Goal: Information Seeking & Learning: Learn about a topic

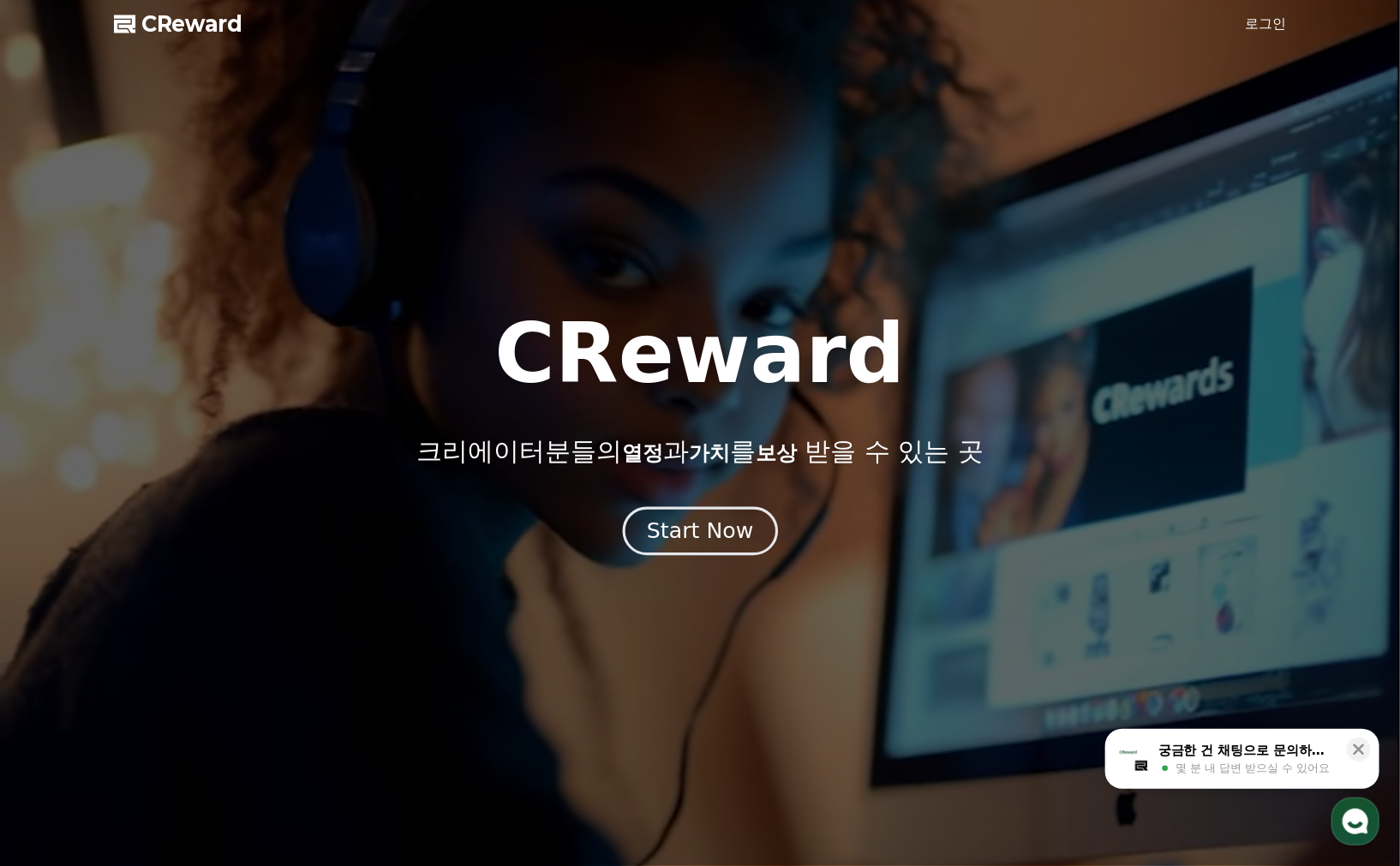
click at [730, 542] on div "Start Now" at bounding box center [700, 532] width 106 height 29
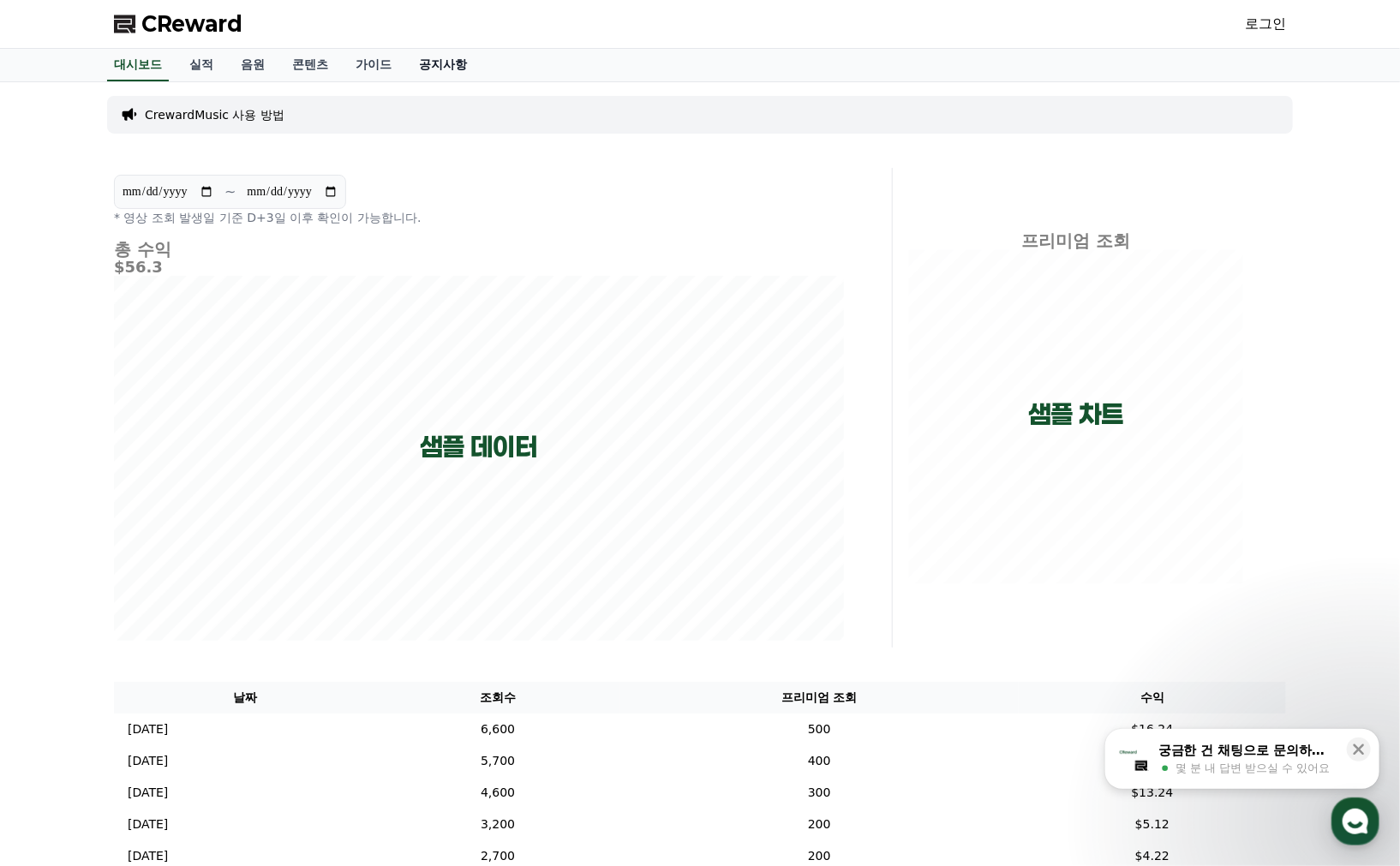
click at [432, 58] on link "공지사항" at bounding box center [443, 65] width 75 height 33
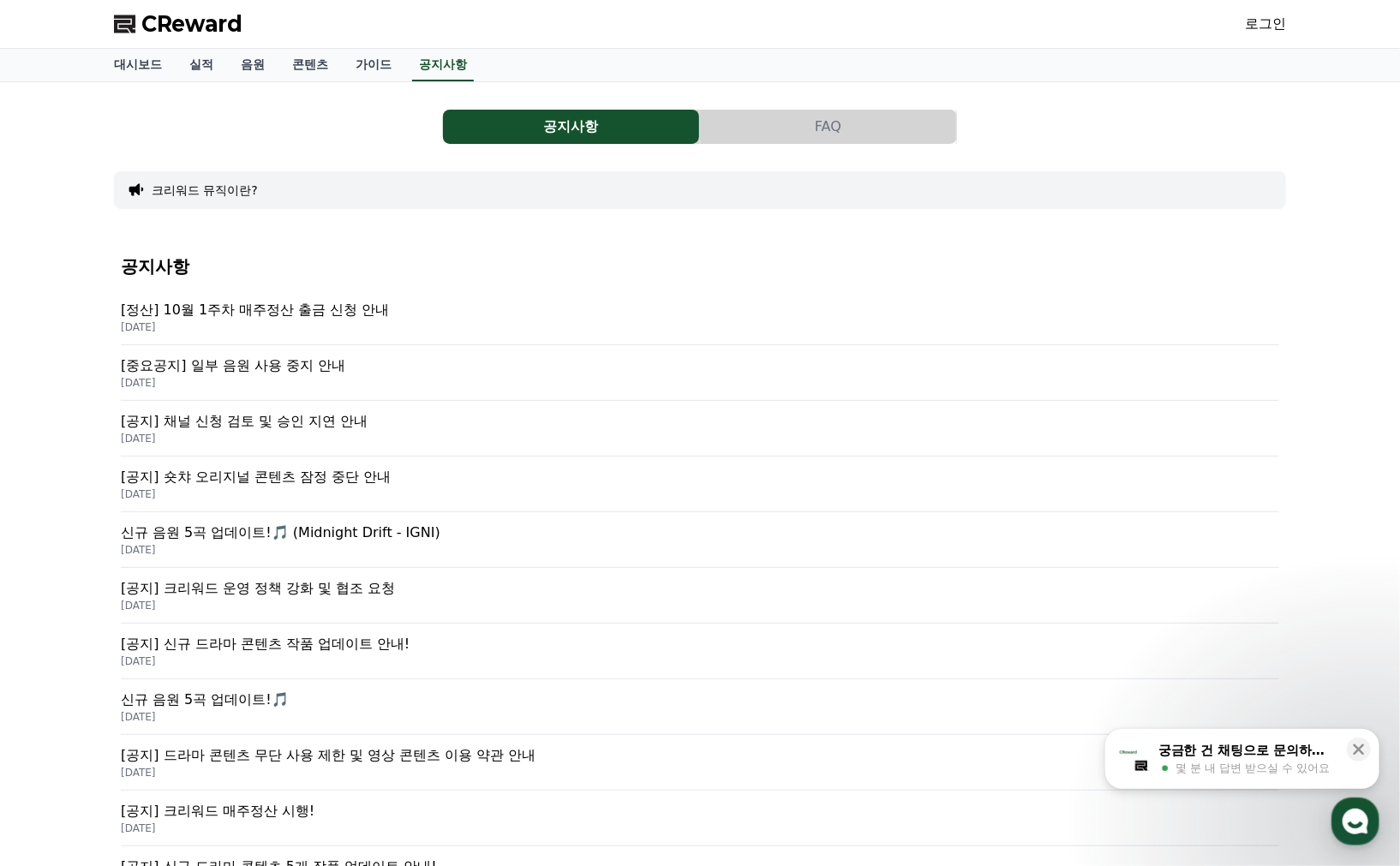
click at [276, 314] on p "[정산] 10월 1주차 매주정산 출금 신청 안내" at bounding box center [700, 310] width 1158 height 20
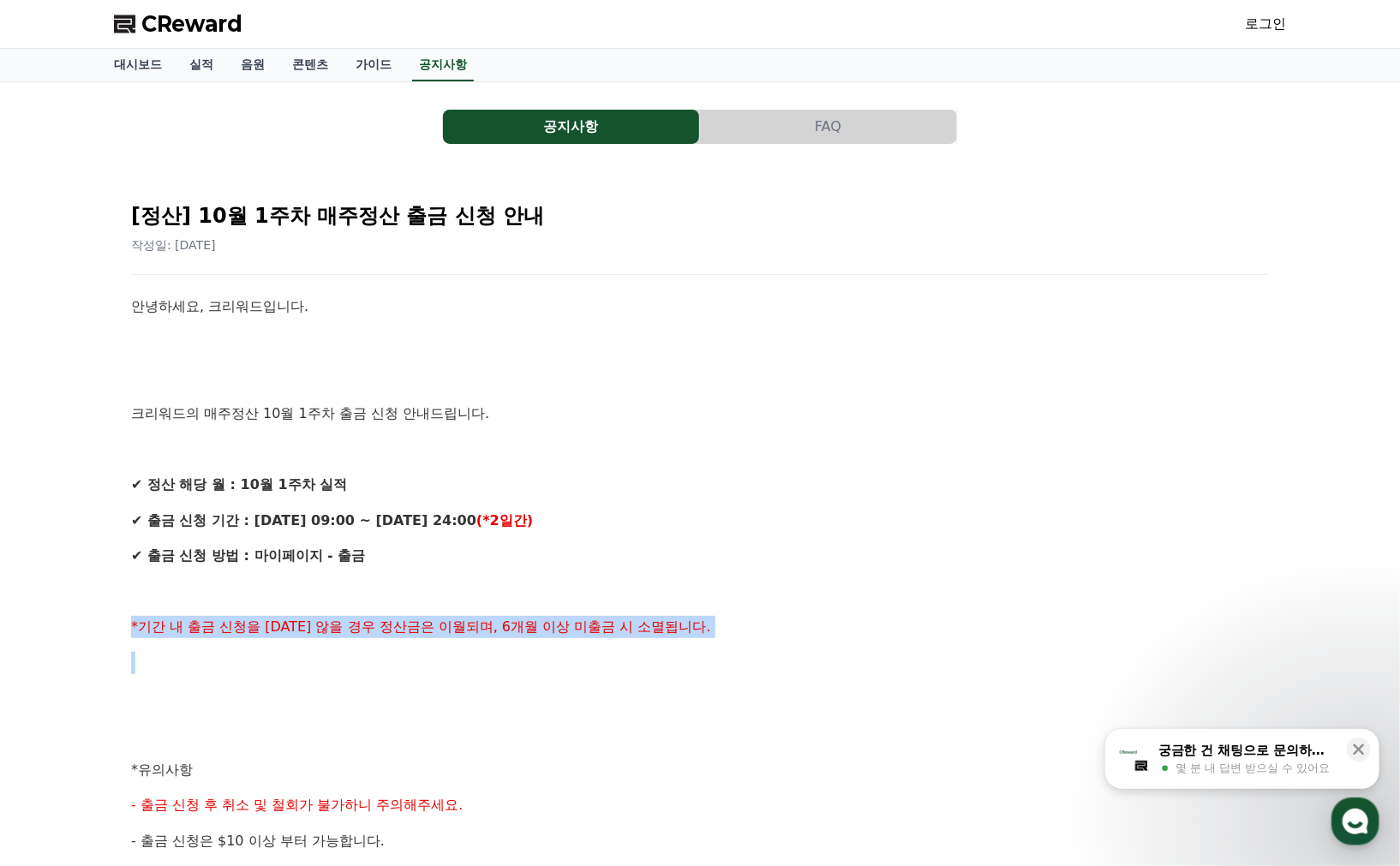
drag, startPoint x: 160, startPoint y: 628, endPoint x: 716, endPoint y: 652, distance: 556.5
click at [716, 652] on div "[정산] 10월 1주차 매주정산 출금 신청 안내 작성일: [DATE] 안녕하세요, 크리워드입니다. 크리워드의 매주정산 10월 1주차 출금 신청…" at bounding box center [700, 760] width 1158 height 1164
click at [716, 652] on p at bounding box center [700, 663] width 1138 height 22
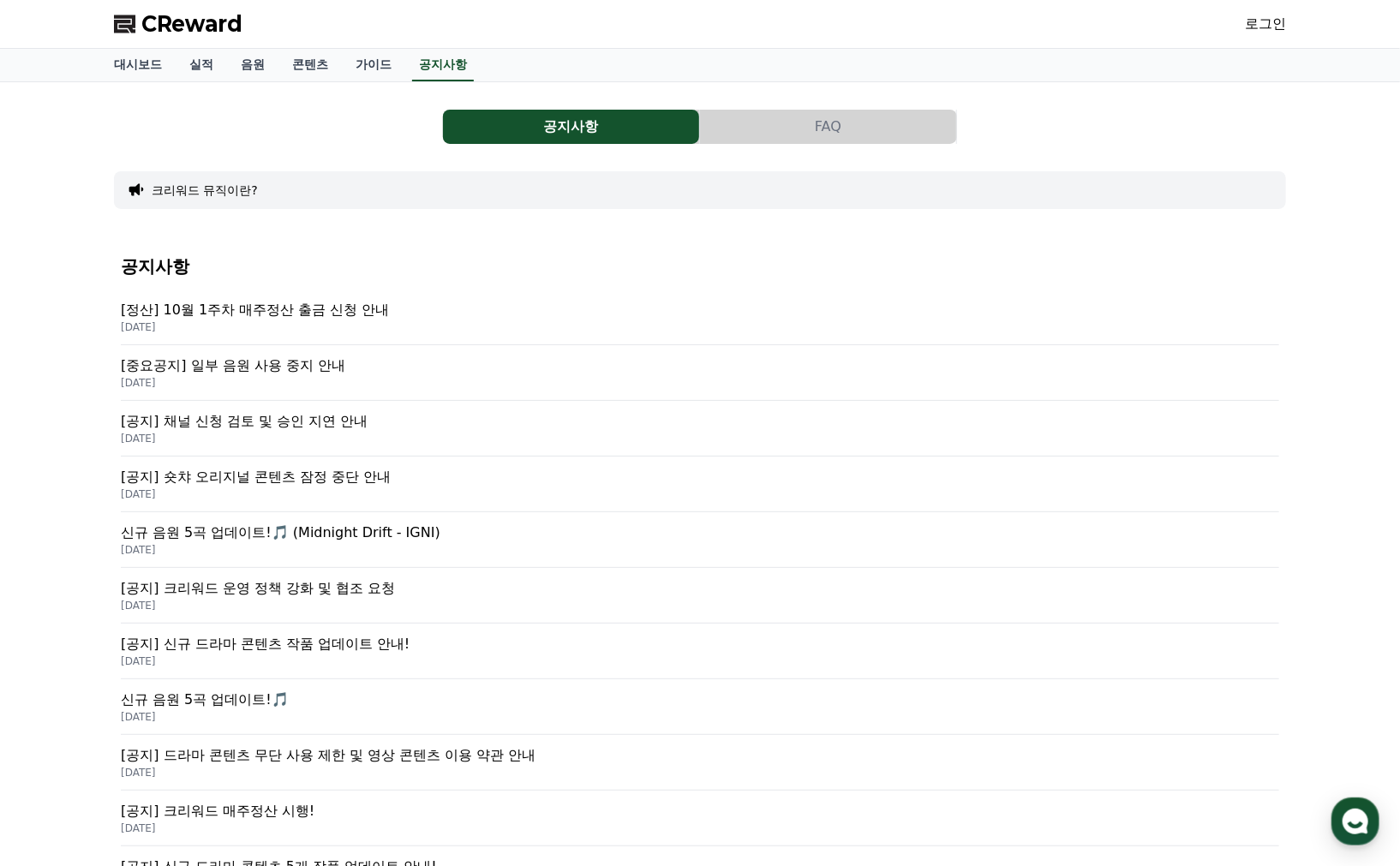
click at [314, 427] on p "[공지] 채널 신청 검토 및 승인 지연 안내" at bounding box center [700, 422] width 1158 height 20
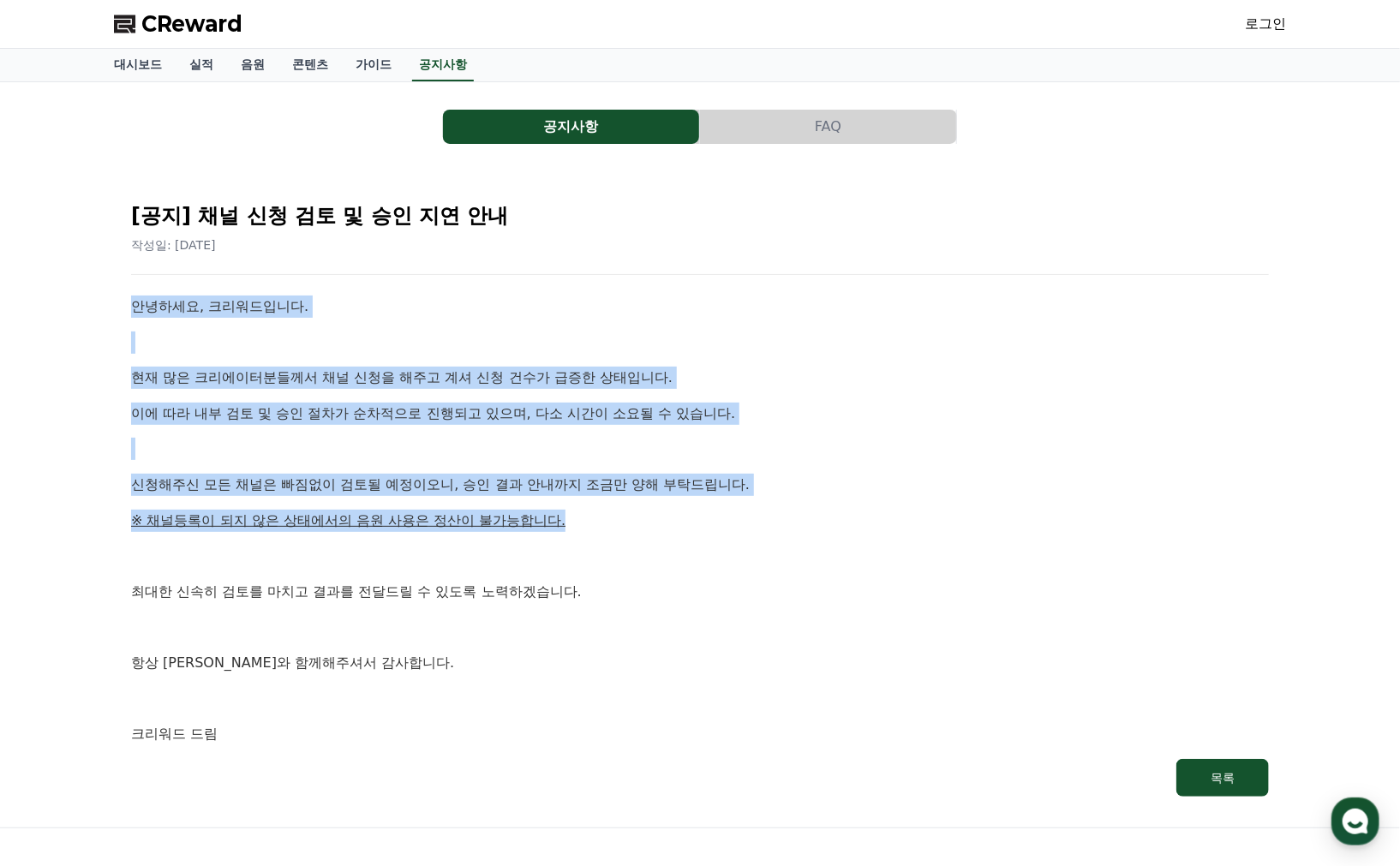
drag, startPoint x: 623, startPoint y: 515, endPoint x: 125, endPoint y: 292, distance: 545.6
click at [125, 292] on div "[공지] 채널 신청 검토 및 승인 지연 안내 작성일: [DATE] 안녕하세요, 크리워드입니다. 현재 많은 크리에이터분들께서 채널 신청을 해주고…" at bounding box center [700, 492] width 1158 height 629
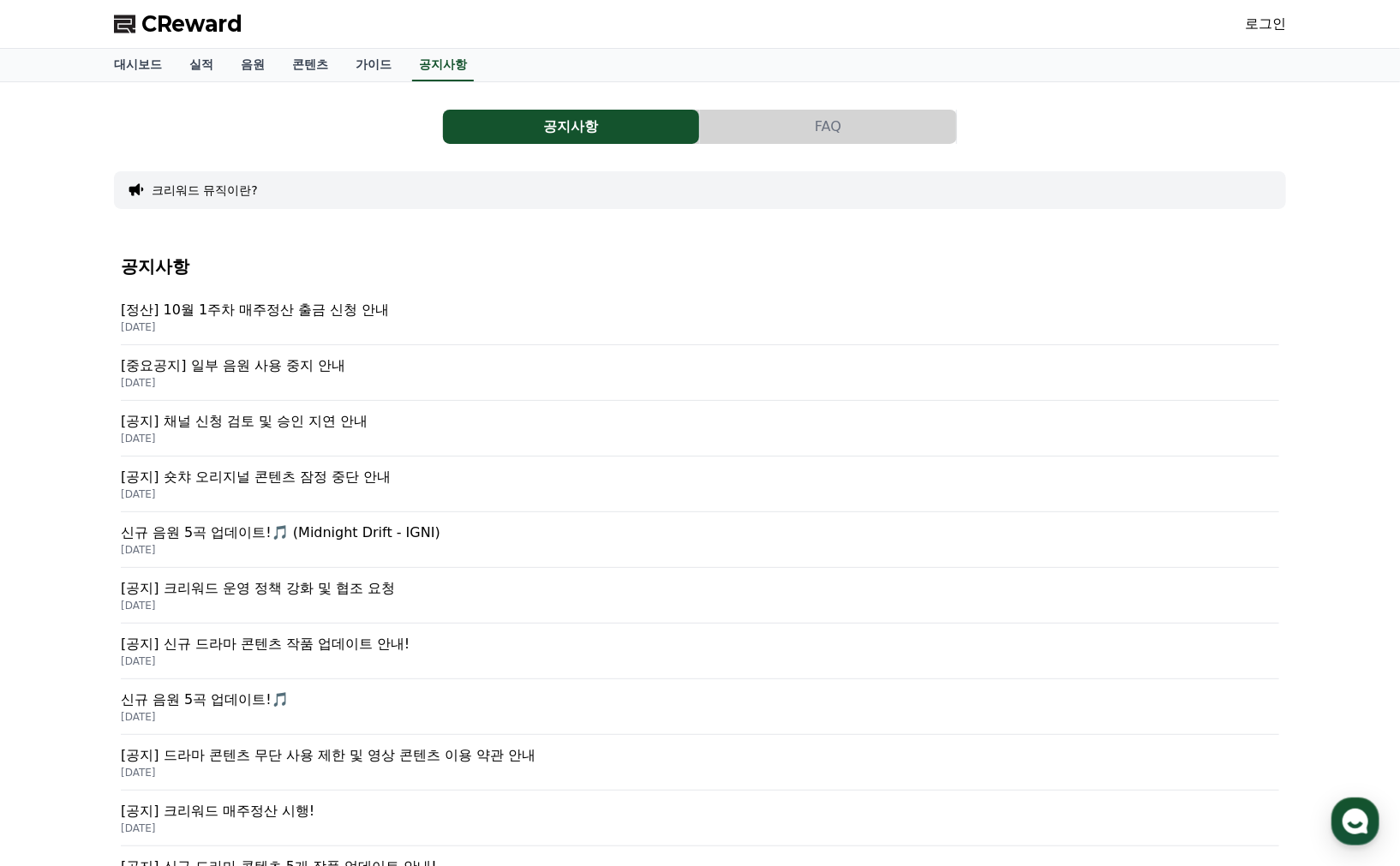
click at [306, 370] on p "[중요공지] 일부 음원 사용 중지 안내" at bounding box center [700, 366] width 1158 height 20
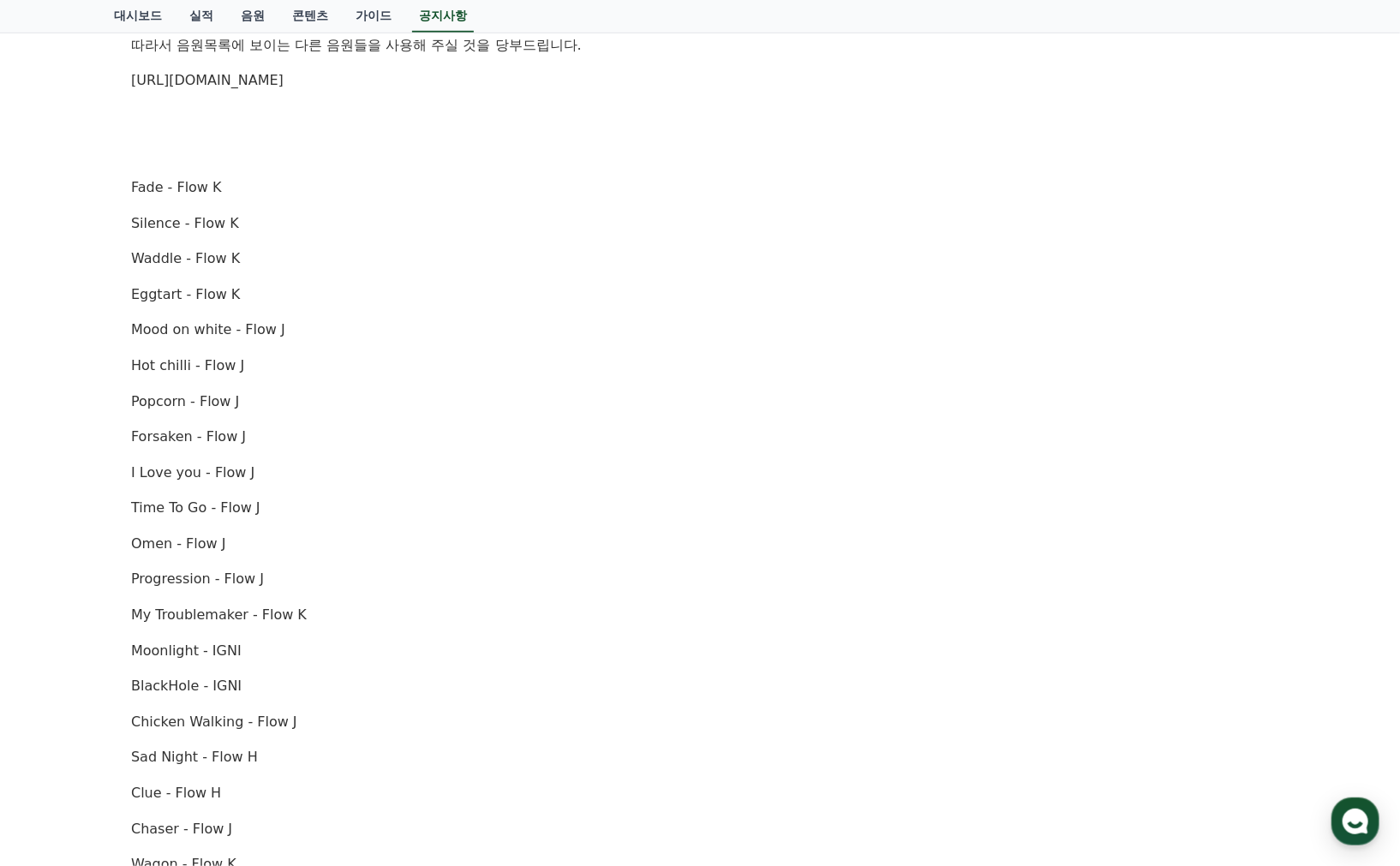
scroll to position [1047, 0]
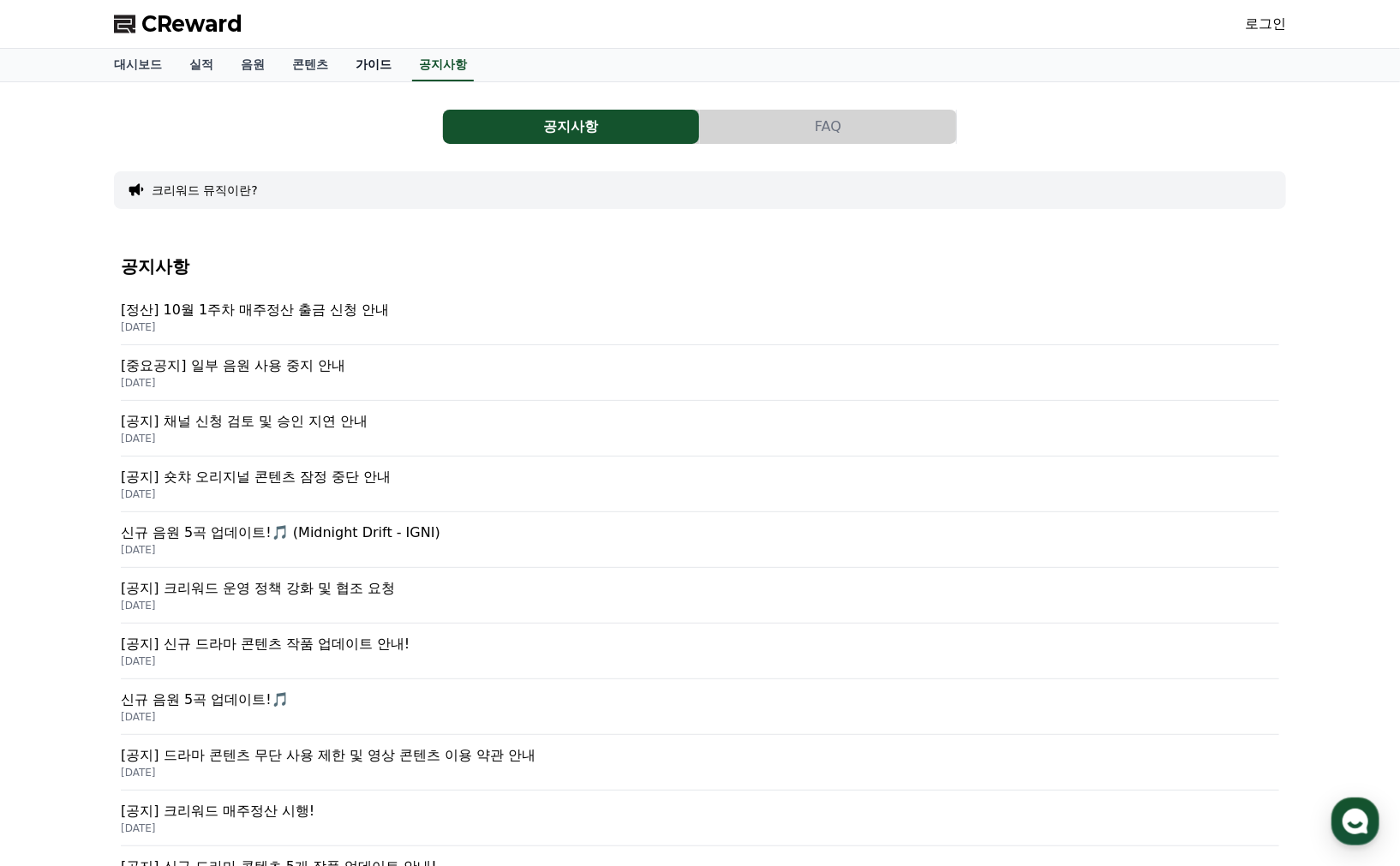
click at [384, 69] on link "가이드" at bounding box center [373, 65] width 63 height 33
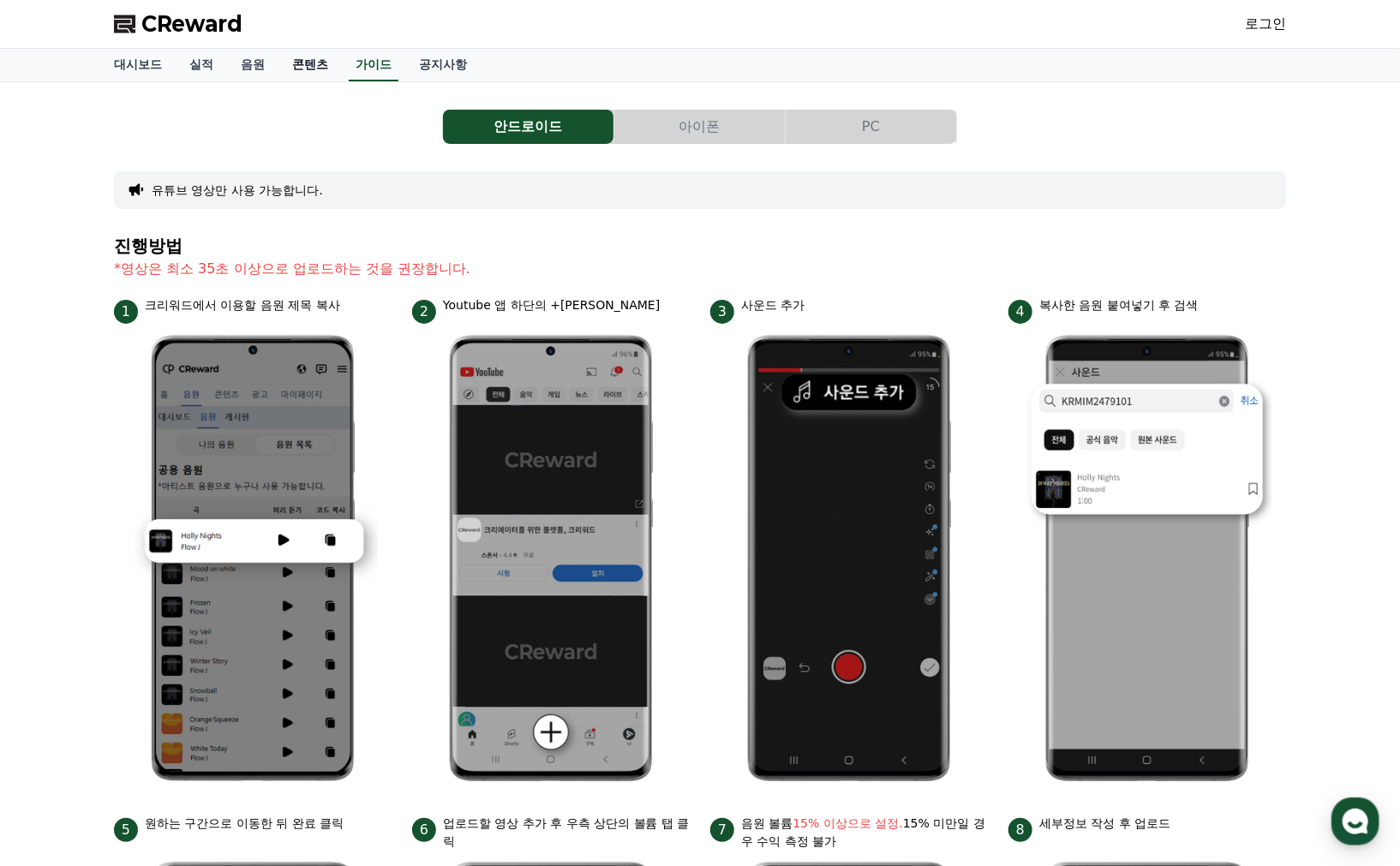
click at [313, 69] on link "콘텐츠" at bounding box center [310, 65] width 63 height 33
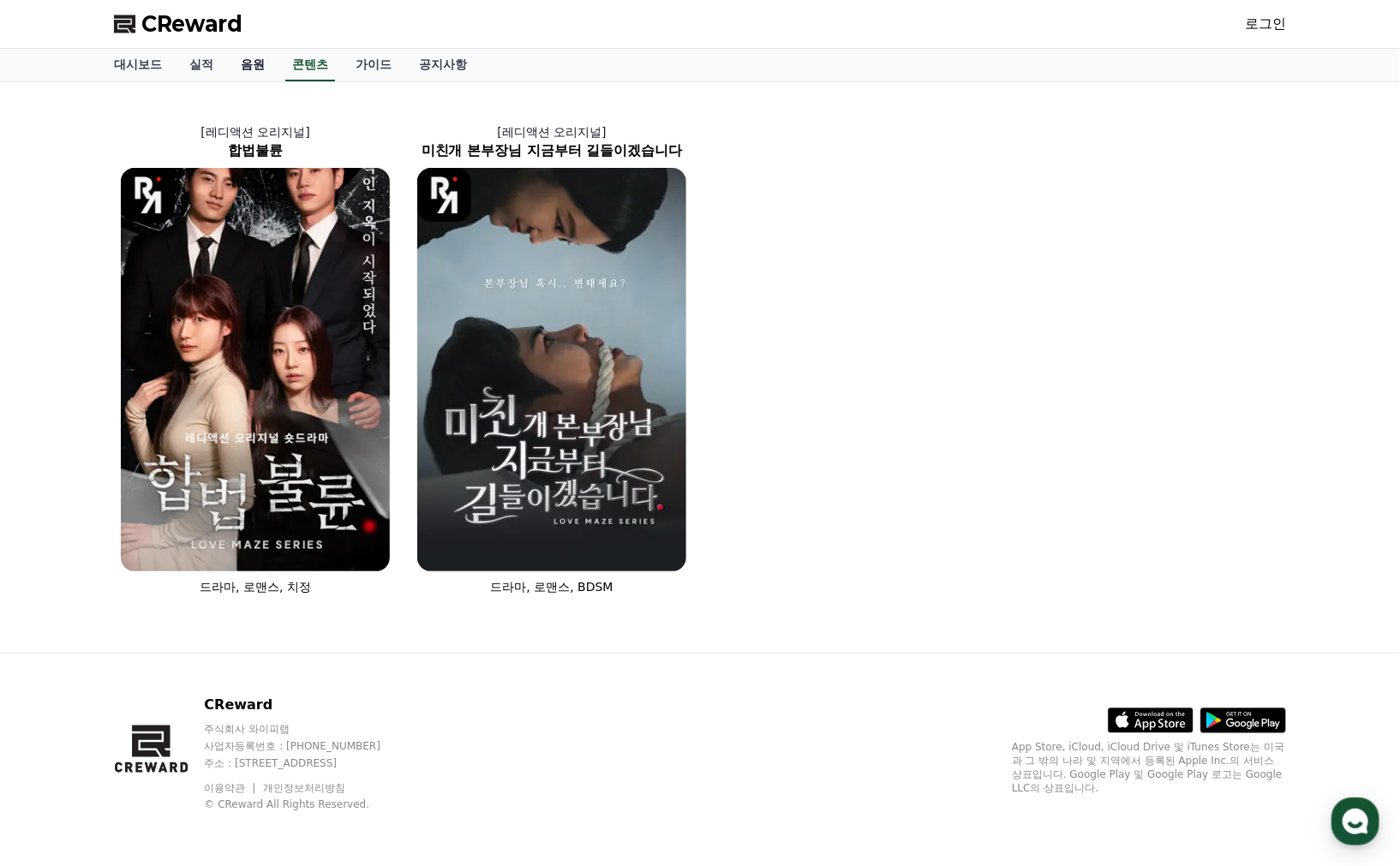
click at [256, 67] on link "음원" at bounding box center [253, 65] width 51 height 33
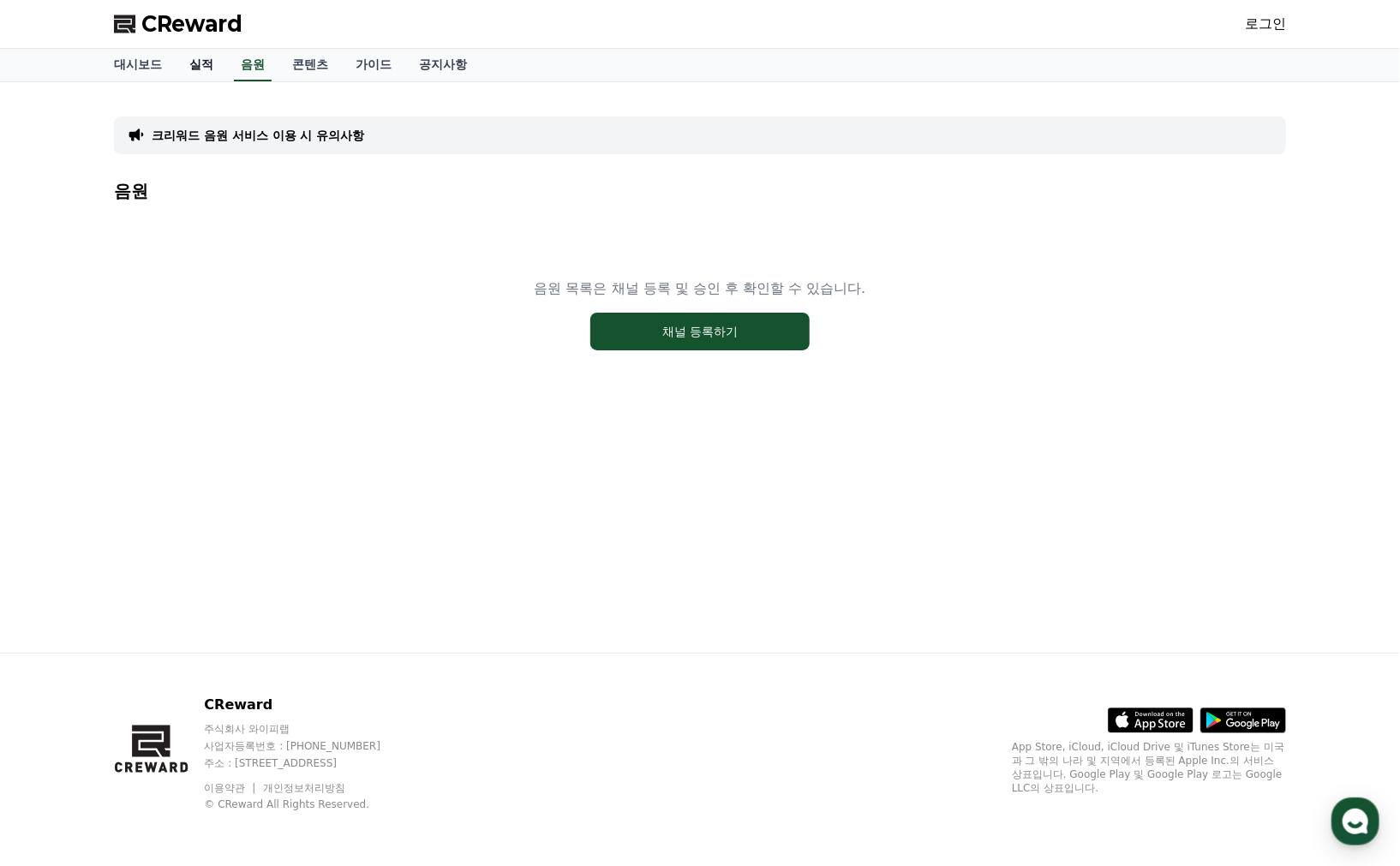
click at [195, 70] on link "실적" at bounding box center [202, 65] width 51 height 33
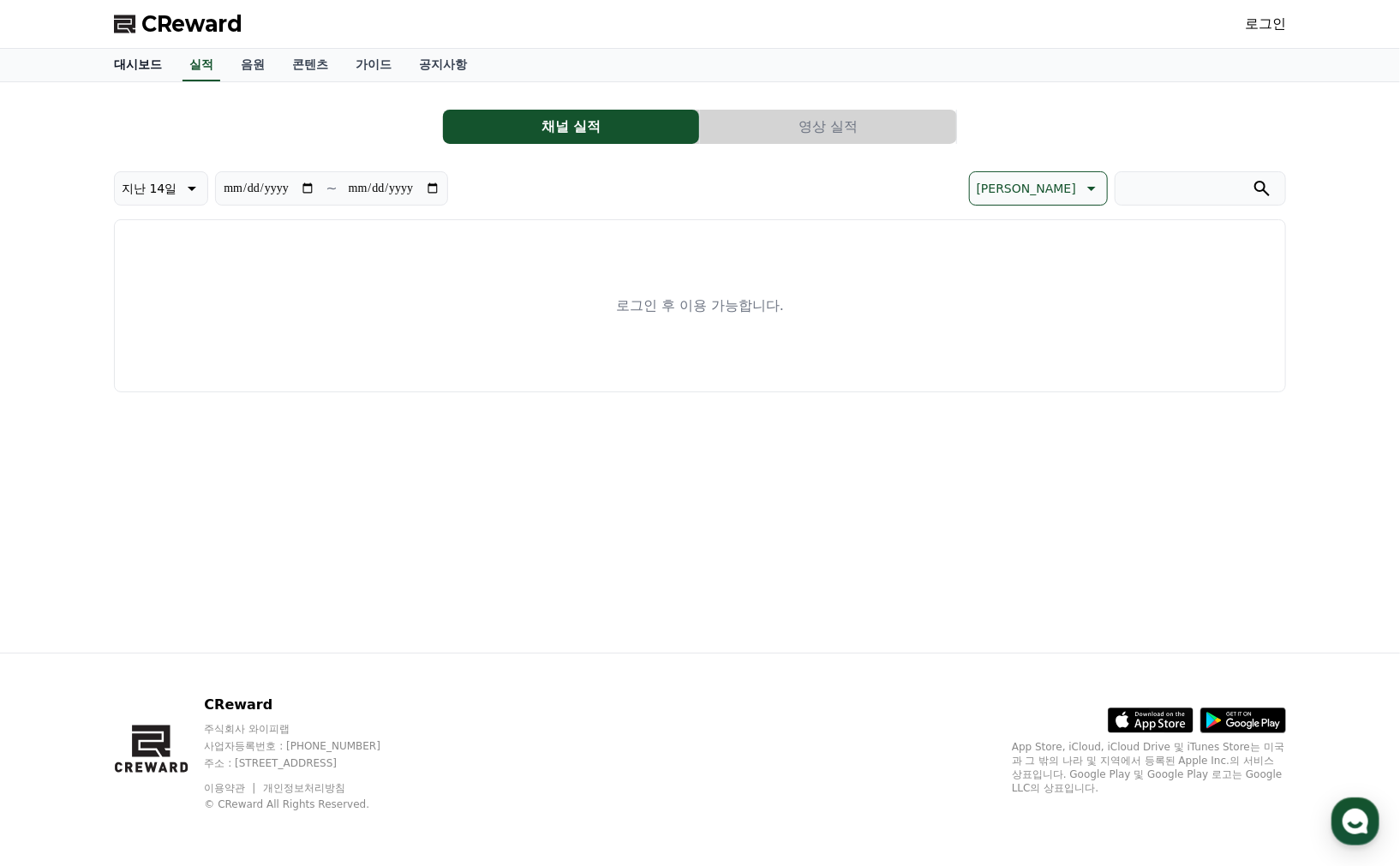
click at [138, 71] on link "대시보드" at bounding box center [137, 65] width 75 height 33
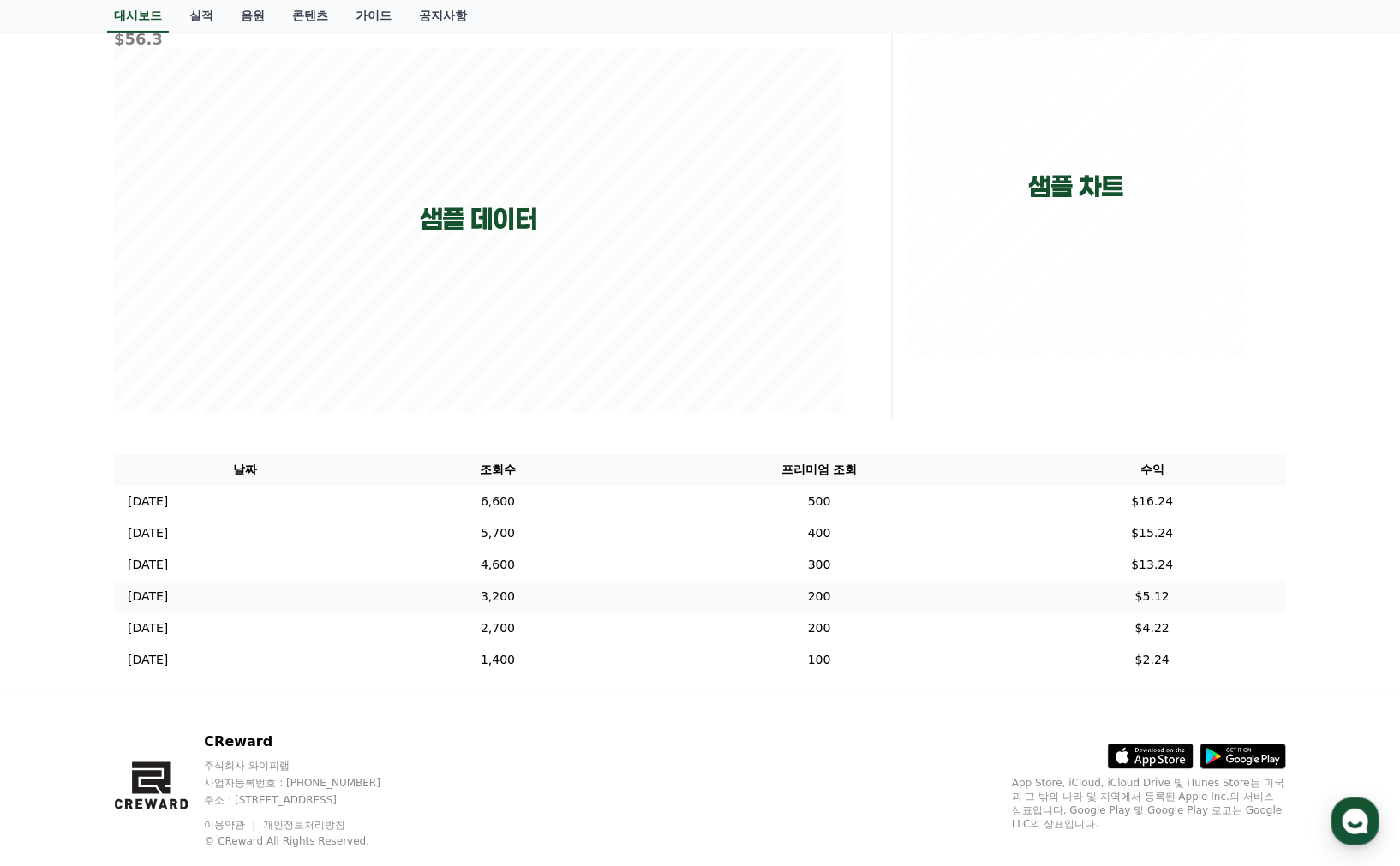
scroll to position [263, 0]
